Goal: Information Seeking & Learning: Understand process/instructions

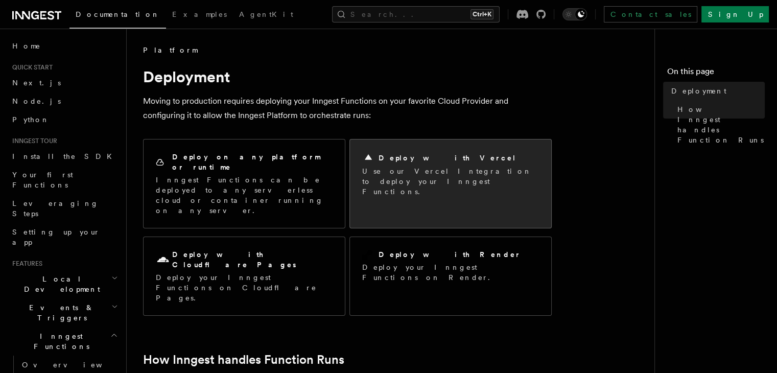
click at [439, 172] on p "Use our Vercel Integration to deploy your Inngest Functions." at bounding box center [450, 181] width 177 height 31
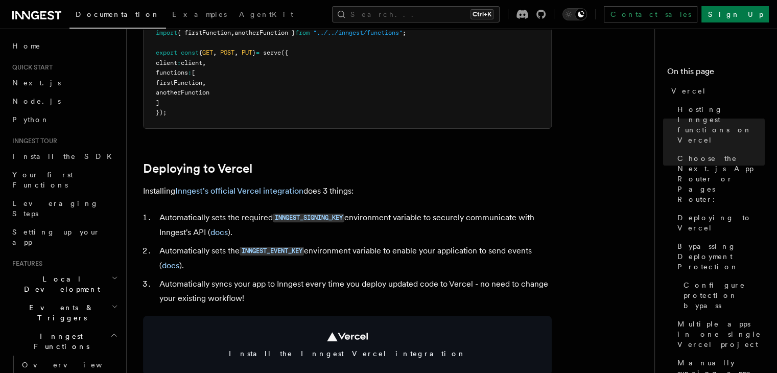
scroll to position [358, 0]
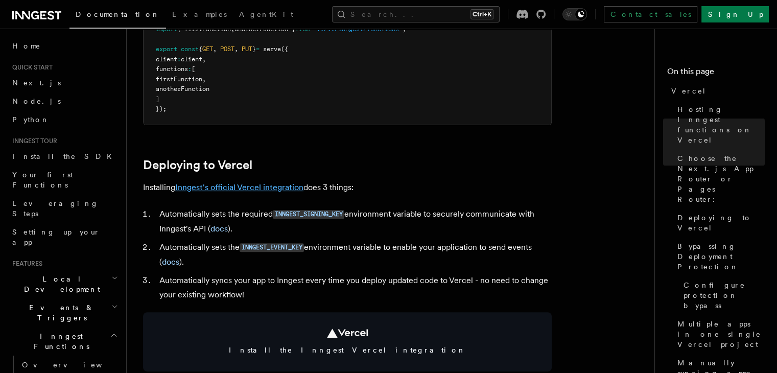
click at [247, 190] on link "Inngest's official Vercel integration" at bounding box center [239, 187] width 128 height 10
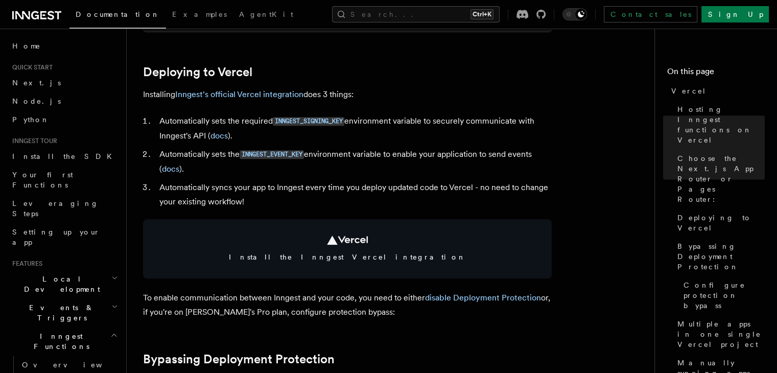
scroll to position [464, 0]
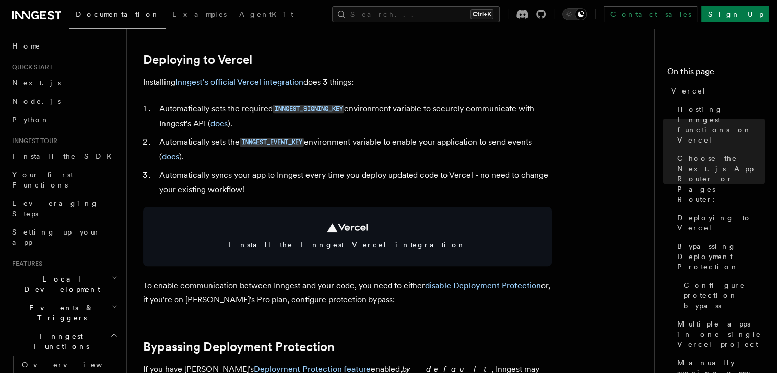
click at [323, 178] on li "Automatically syncs your app to Inngest every time you deploy updated code to V…" at bounding box center [353, 182] width 395 height 29
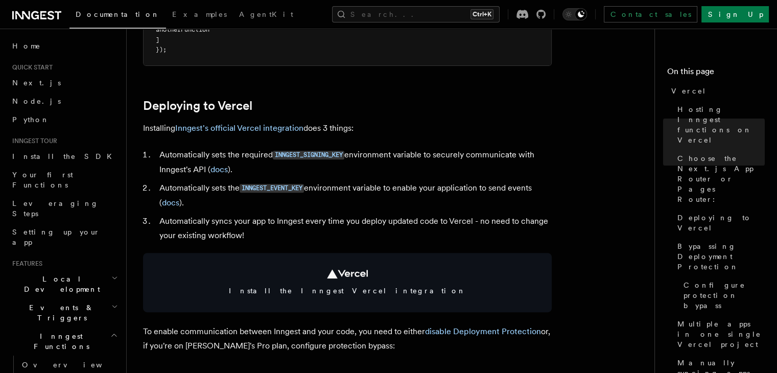
scroll to position [418, 0]
click at [673, 237] on link "Bypassing Deployment Protection" at bounding box center [718, 256] width 91 height 39
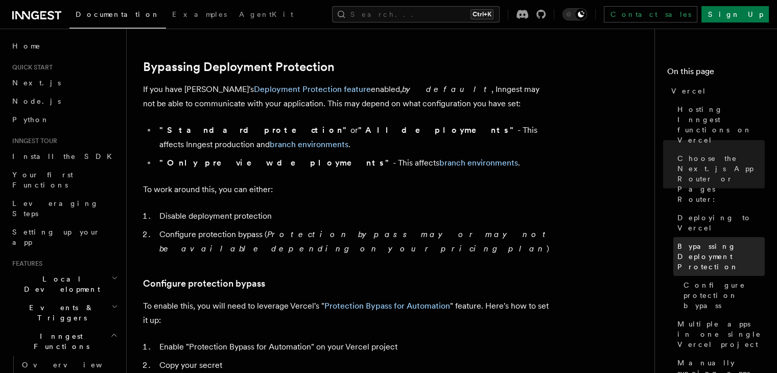
scroll to position [755, 0]
